Goal: Transaction & Acquisition: Purchase product/service

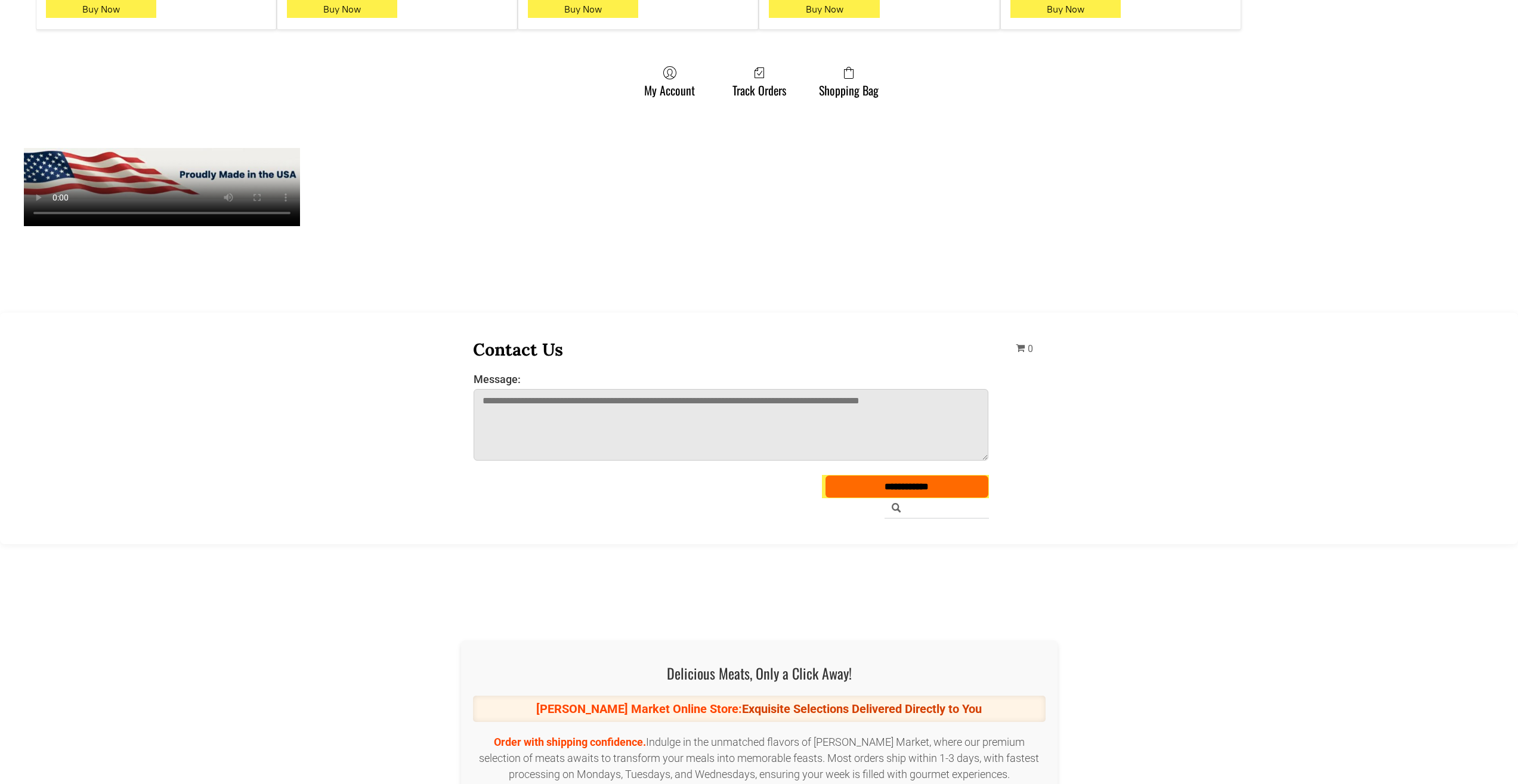
scroll to position [1074, 0]
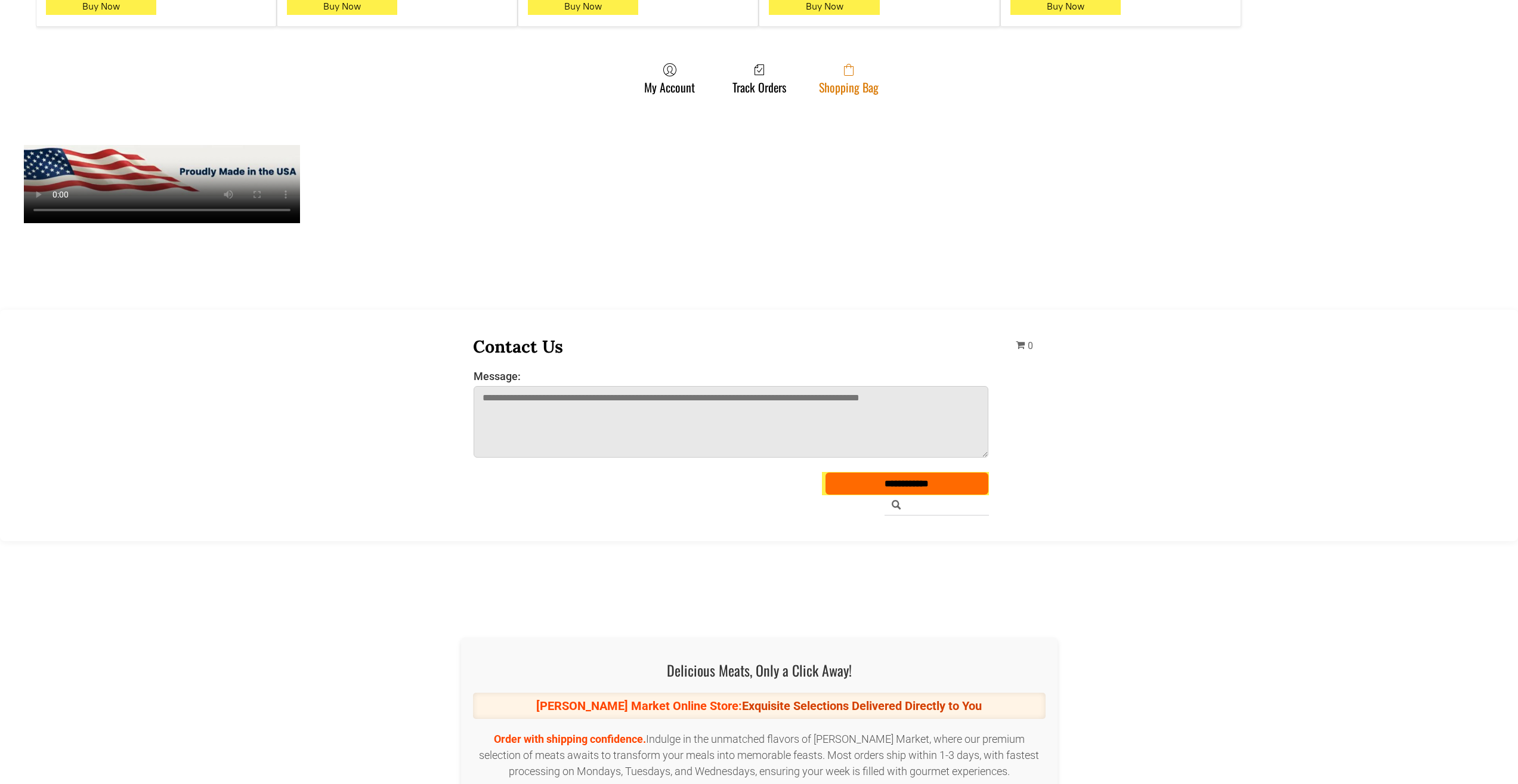
click at [880, 78] on link "Shopping Bag" at bounding box center [848, 79] width 72 height 32
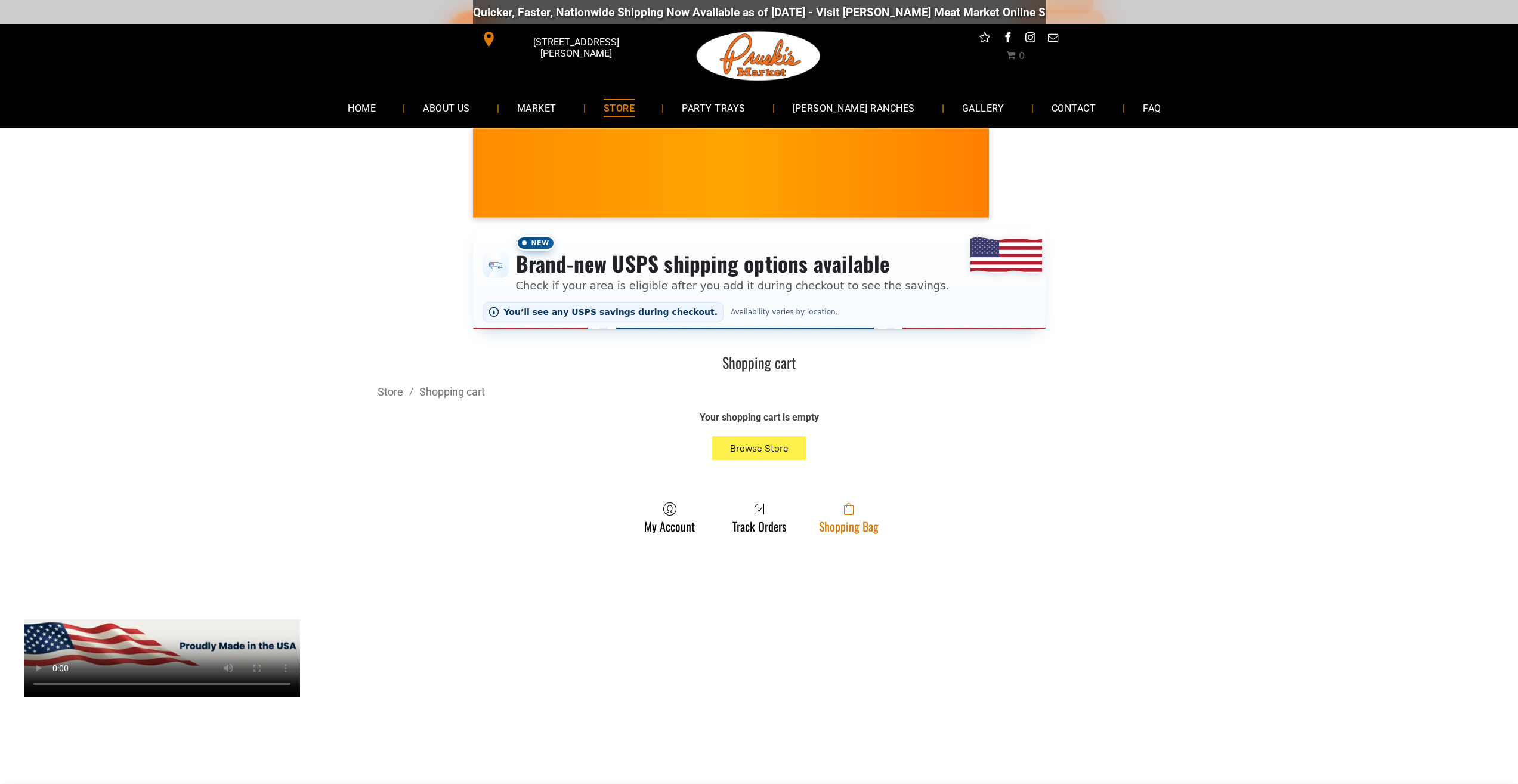
click at [818, 529] on link "Shopping Bag" at bounding box center [848, 518] width 72 height 32
click at [870, 521] on link "Shopping Bag" at bounding box center [848, 518] width 72 height 32
click at [835, 523] on link "Shopping Bag" at bounding box center [848, 518] width 72 height 32
